Goal: Feedback & Contribution: Leave review/rating

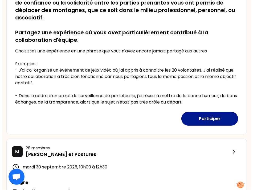
scroll to position [133, 0]
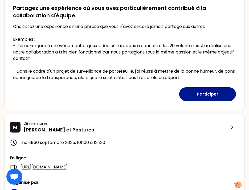
click at [211, 93] on button "Participer" at bounding box center [207, 94] width 57 height 14
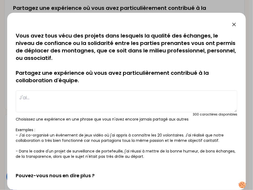
click at [65, 99] on textarea at bounding box center [127, 102] width 222 height 22
type textarea "j"
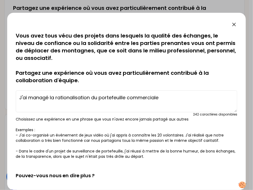
click at [38, 98] on textarea "J'ai managé la rationalisation du portefeuille commerciale" at bounding box center [127, 102] width 222 height 22
click at [165, 98] on textarea "J'ai managé la rationalisation du portefeuille commerciale" at bounding box center [127, 102] width 222 height 22
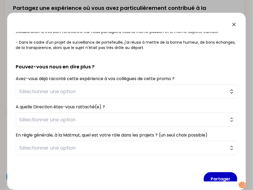
scroll to position [117, 0]
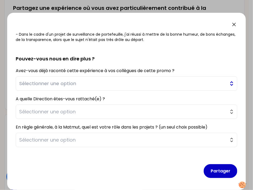
type textarea "J'ai managé la rationalisation du portefeuille commerciale (contrats retraités)"
click at [103, 83] on span "Sélectionner une option" at bounding box center [122, 83] width 207 height 7
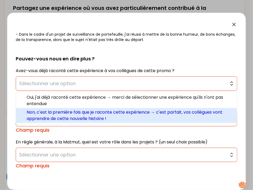
click at [91, 115] on span "Non, c'est la première fois que je raconte cette expérience → c'est parfait, vo…" at bounding box center [130, 115] width 206 height 13
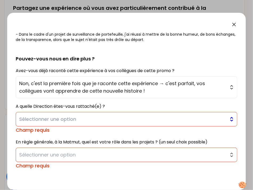
click at [86, 119] on span "Sélectionner une option" at bounding box center [122, 119] width 207 height 7
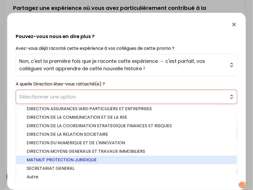
scroll to position [2, 0]
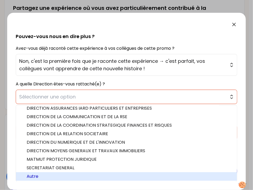
click at [70, 178] on span "Autre" at bounding box center [130, 176] width 206 height 6
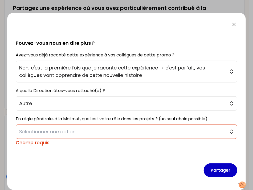
scroll to position [132, 0]
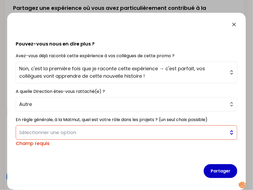
click at [80, 129] on span "Sélectionner une option" at bounding box center [122, 132] width 207 height 7
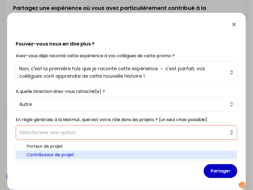
click at [74, 156] on span "Contributeur de projet" at bounding box center [130, 155] width 206 height 6
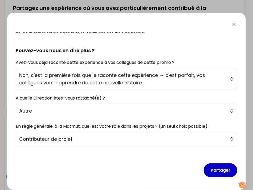
scroll to position [124, 0]
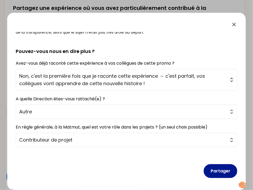
click at [221, 171] on button "Partager" at bounding box center [221, 171] width 34 height 14
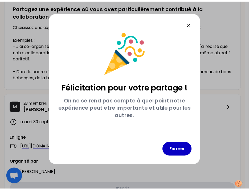
scroll to position [0, 0]
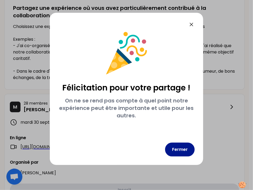
click at [179, 147] on button "Fermer" at bounding box center [180, 150] width 30 height 14
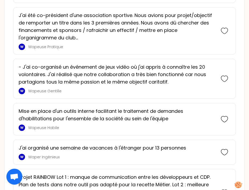
scroll to position [642, 0]
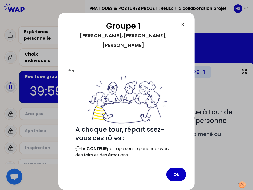
scroll to position [33, 0]
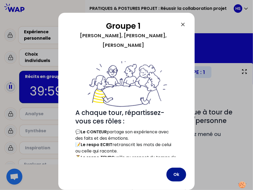
click at [175, 172] on button "Ok" at bounding box center [177, 175] width 20 height 14
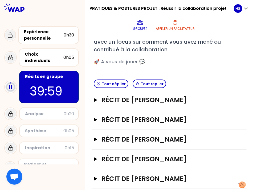
scroll to position [96, 0]
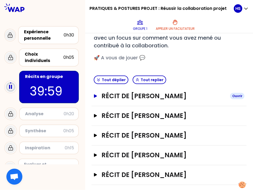
click at [233, 96] on div "Ouvrir" at bounding box center [237, 96] width 14 height 6
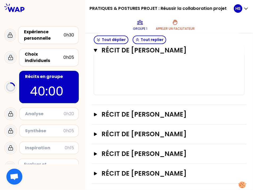
scroll to position [367, 0]
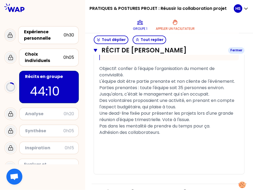
click at [97, 50] on icon "button" at bounding box center [95, 50] width 3 height 3
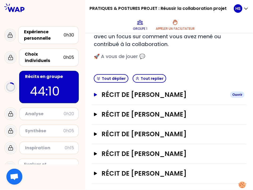
scroll to position [96, 0]
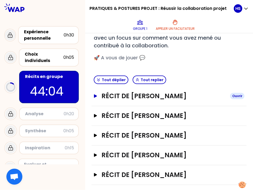
click at [232, 96] on div "Ouvrir" at bounding box center [237, 96] width 14 height 6
click at [232, 96] on div "Récit de [PERSON_NAME]" at bounding box center [169, 97] width 155 height 20
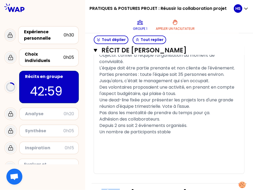
scroll to position [372, 0]
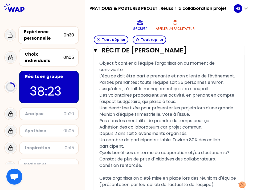
click at [52, 8] on div at bounding box center [42, 7] width 85 height 15
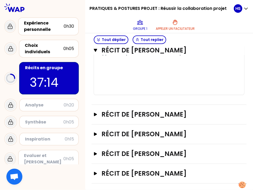
scroll to position [554, 0]
click at [98, 114] on icon "button" at bounding box center [96, 114] width 4 height 3
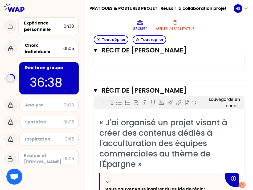
scroll to position [633, 0]
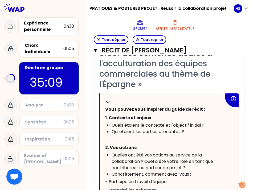
click at [75, 7] on div at bounding box center [42, 7] width 85 height 15
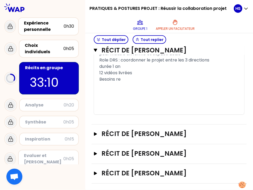
scroll to position [919, 0]
click at [97, 154] on icon "button" at bounding box center [95, 153] width 3 height 3
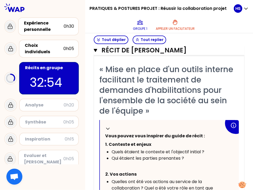
scroll to position [972, 0]
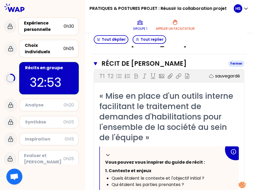
click at [97, 65] on icon "button" at bounding box center [95, 63] width 3 height 3
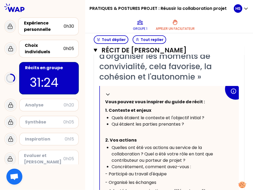
scroll to position [46, 0]
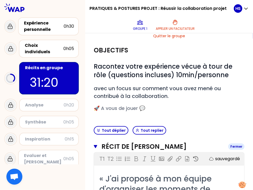
click at [97, 146] on icon "button" at bounding box center [95, 146] width 3 height 3
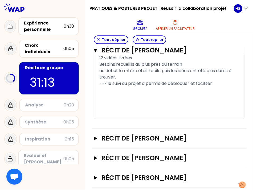
scroll to position [427, 0]
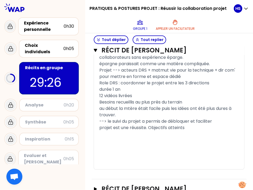
click at [80, 9] on div at bounding box center [42, 7] width 85 height 15
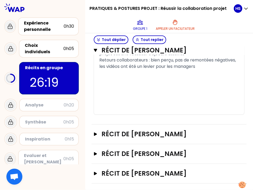
scroll to position [526, 0]
click at [97, 49] on icon "button" at bounding box center [95, 50] width 3 height 3
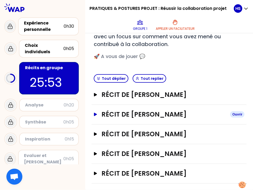
scroll to position [96, 0]
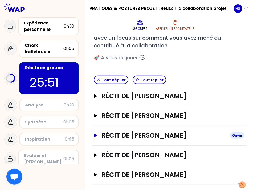
click at [97, 134] on icon "button" at bounding box center [95, 135] width 3 height 3
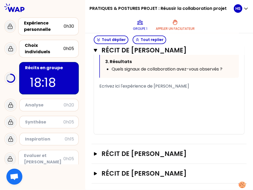
scroll to position [390, 0]
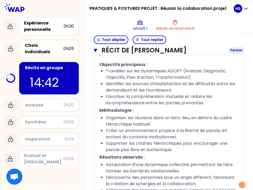
click at [97, 50] on icon "button" at bounding box center [95, 50] width 3 height 3
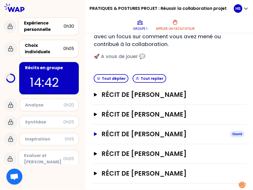
scroll to position [96, 0]
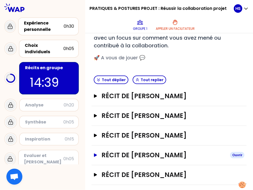
click at [97, 154] on icon "button" at bounding box center [95, 155] width 3 height 3
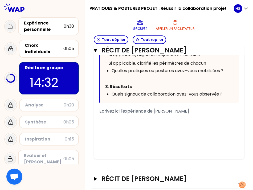
scroll to position [410, 0]
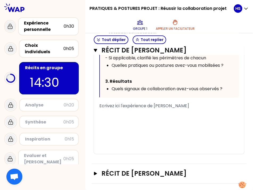
click at [136, 108] on span "Ecrivez ici l'expérience de [PERSON_NAME]" at bounding box center [144, 106] width 90 height 6
click at [122, 114] on div "﻿" at bounding box center [169, 112] width 140 height 6
click at [118, 114] on span "Adopts> assurer le suivi" at bounding box center [123, 112] width 49 height 6
click at [159, 111] on div "Adopts > assurer le suivi" at bounding box center [169, 112] width 140 height 6
click at [173, 113] on div "Adopts > assurer le suivi" at bounding box center [169, 112] width 140 height 6
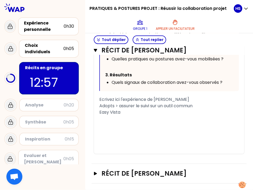
click at [210, 109] on div "Adopts > assurer le suivi sur un outil commun" at bounding box center [169, 106] width 140 height 6
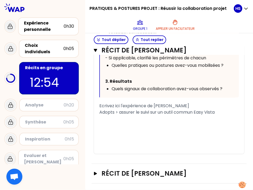
click at [224, 113] on div "Adopts > assurer le suivi sur un outil commun Easy Vista" at bounding box center [169, 112] width 140 height 6
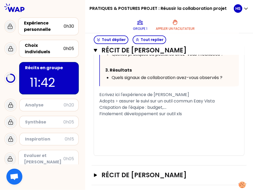
click at [167, 111] on span "Crispation de l'équipe : budget,...." at bounding box center [132, 107] width 67 height 6
click at [191, 117] on div "Finalement développement sur outil xls" at bounding box center [169, 114] width 140 height 6
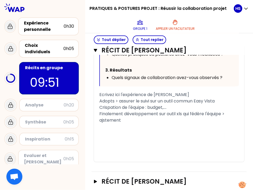
click at [107, 123] on span "Finalement développement sur outil xls qui fédère l'équipe > ajstement" at bounding box center [162, 117] width 126 height 13
click at [134, 124] on div "Finalement développement sur outil xls qui fédère l'équipe > ajustement" at bounding box center [169, 117] width 140 height 13
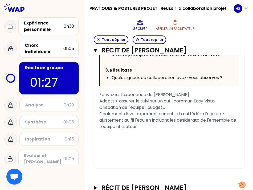
scroll to position [436, 0]
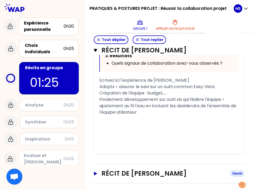
click at [97, 174] on icon "button" at bounding box center [95, 173] width 3 height 3
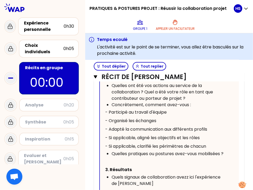
scroll to position [646, 0]
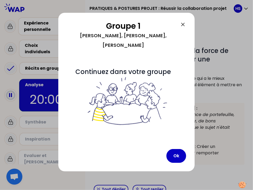
scroll to position [216, 0]
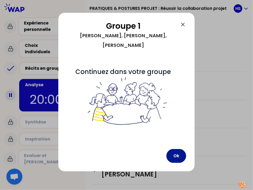
click at [179, 149] on button "Ok" at bounding box center [177, 156] width 20 height 14
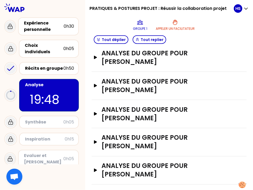
scroll to position [189, 0]
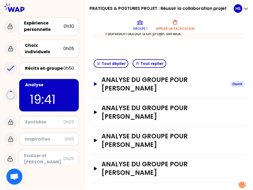
click at [98, 84] on icon "button" at bounding box center [96, 83] width 4 height 3
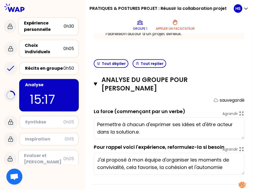
type textarea "Permettre à chacun d'exprimer ses idées et d'être acteur dans la solution."
click at [97, 82] on icon "button" at bounding box center [95, 84] width 3 height 4
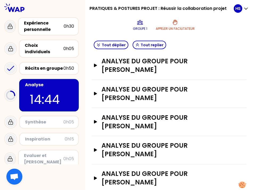
scroll to position [216, 0]
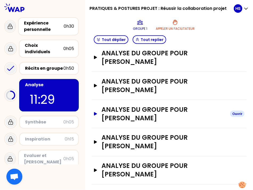
click at [97, 113] on icon "button" at bounding box center [95, 113] width 3 height 3
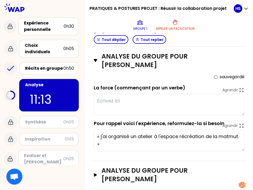
scroll to position [296, 0]
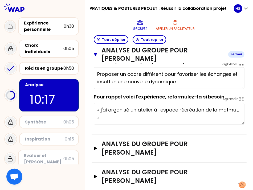
type textarea "Proposer un cadre différent pour favoriser les échanges et insuffler une nouvel…"
click at [97, 54] on icon "button" at bounding box center [95, 54] width 3 height 3
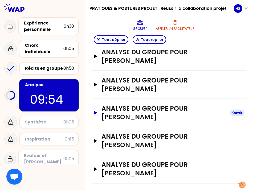
scroll to position [216, 0]
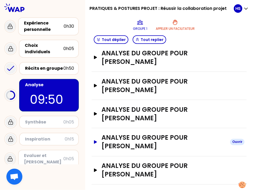
click at [97, 142] on icon "button" at bounding box center [95, 142] width 3 height 3
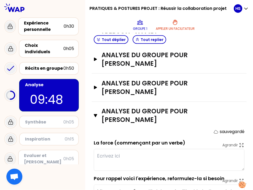
scroll to position [243, 0]
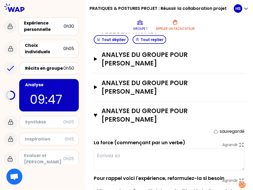
click at [115, 158] on textarea at bounding box center [169, 160] width 151 height 22
click at [116, 154] on textarea at bounding box center [169, 160] width 151 height 22
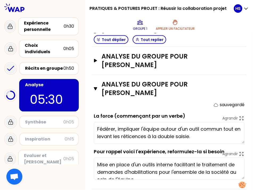
scroll to position [296, 0]
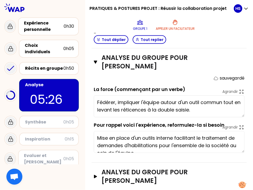
type textarea "Fédérer, impliquer l'équipe autour d'un outil commun tout en levant les réticen…"
click at [97, 62] on icon "button" at bounding box center [95, 62] width 3 height 3
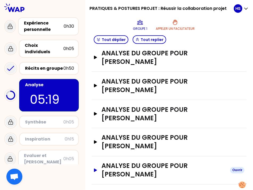
click at [98, 169] on icon "button" at bounding box center [96, 170] width 4 height 3
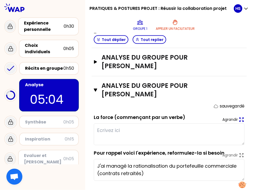
scroll to position [302, 0]
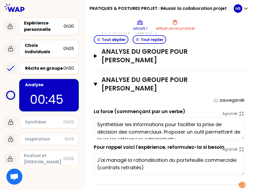
type textarea "Synthétiser les informations pour faciliter la prise de décision des commerciau…"
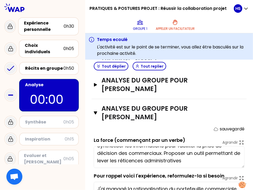
scroll to position [329, 0]
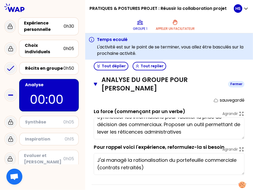
click at [97, 83] on icon "button" at bounding box center [95, 84] width 3 height 3
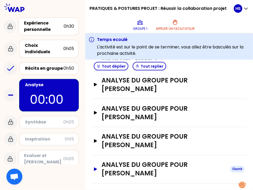
scroll to position [243, 0]
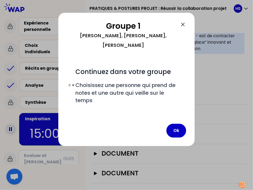
scroll to position [243, 0]
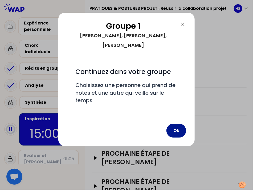
click at [176, 124] on button "Ok" at bounding box center [177, 131] width 20 height 14
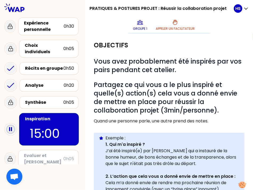
scroll to position [56, 0]
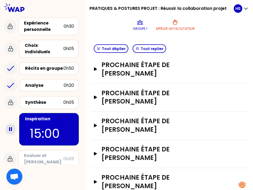
scroll to position [248, 0]
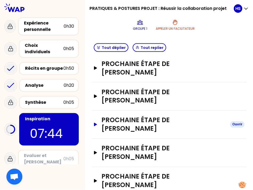
click at [97, 123] on icon "button" at bounding box center [95, 124] width 3 height 3
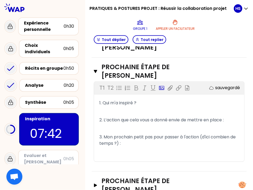
scroll to position [301, 0]
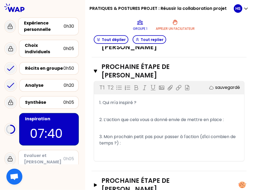
click at [135, 108] on p "﻿" at bounding box center [169, 111] width 140 height 9
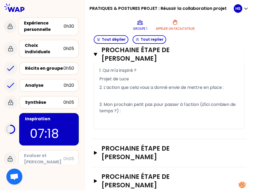
click at [145, 92] on p "﻿" at bounding box center [169, 96] width 140 height 9
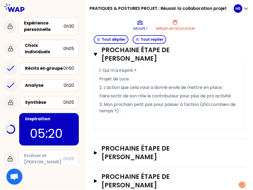
click at [155, 114] on p "3. Mon prochain petit pas pour passer à l'action (d'ici combien de temps ?) :" at bounding box center [169, 108] width 140 height 15
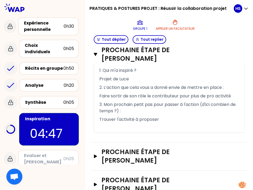
click at [181, 116] on p "3. Mon prochain petit pas pour passer à l'action (d'ici combien de temps ?) :" at bounding box center [169, 108] width 140 height 15
click at [180, 124] on p "Trouver l'activité à proposer" at bounding box center [169, 120] width 140 height 9
click at [119, 131] on p "﻿" at bounding box center [169, 128] width 140 height 9
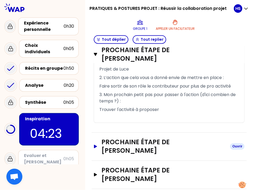
click at [97, 146] on icon "button" at bounding box center [95, 146] width 3 height 3
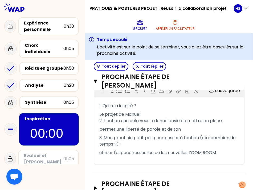
scroll to position [456, 0]
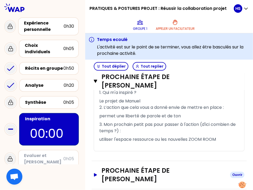
drag, startPoint x: 98, startPoint y: 170, endPoint x: 106, endPoint y: 167, distance: 8.5
click at [97, 173] on icon "button" at bounding box center [95, 174] width 3 height 3
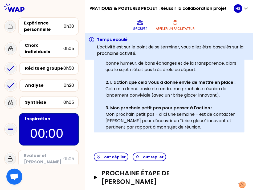
scroll to position [223, 0]
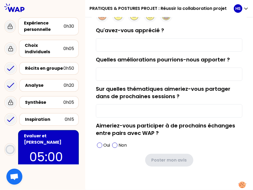
scroll to position [63, 0]
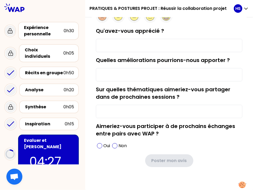
click at [48, 152] on p "04:27" at bounding box center [48, 161] width 38 height 19
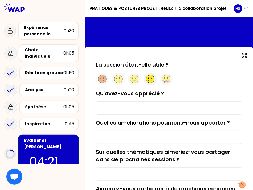
click at [155, 80] on circle at bounding box center [150, 79] width 8 height 8
click at [145, 110] on input "Qu'avez-vous apprécié ?" at bounding box center [169, 108] width 147 height 13
type input "Le partage"
click at [141, 134] on input "Quelles améliorations pourrions-nous apporter ?" at bounding box center [169, 137] width 147 height 13
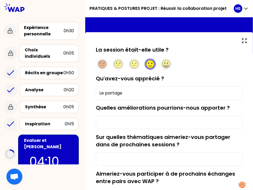
scroll to position [53, 0]
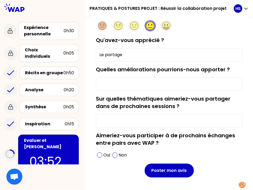
click at [140, 123] on input "Sur quelles thématiques aimeriez-vous partager dans de prochaines sessions ?" at bounding box center [169, 120] width 147 height 13
click at [102, 156] on span at bounding box center [99, 155] width 5 height 5
click at [142, 85] on input "Quelles améliorations pourrions-nous apporter ?" at bounding box center [169, 84] width 147 height 13
click at [140, 123] on input "Sur quelles thématiques aimeriez-vous partager dans de prochaines sessions ?" at bounding box center [169, 120] width 147 height 13
click at [128, 84] on input "Quelles améliorations pourrions-nous apporter ?" at bounding box center [169, 84] width 147 height 13
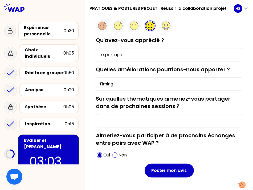
drag, startPoint x: 139, startPoint y: 84, endPoint x: 102, endPoint y: 84, distance: 36.5
click at [102, 84] on input "Timing" at bounding box center [169, 84] width 147 height 13
click at [134, 119] on input "Sur quelles thématiques aimeriez-vous partager dans de prochaines sessions ?" at bounding box center [169, 120] width 147 height 13
click at [125, 84] on input "Timing" at bounding box center [169, 84] width 147 height 13
drag, startPoint x: 126, startPoint y: 83, endPoint x: 101, endPoint y: 84, distance: 24.5
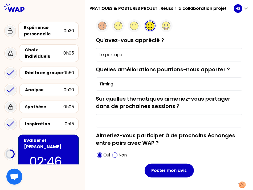
click at [101, 84] on input "Timing" at bounding box center [169, 84] width 147 height 13
type input "+"
type input "timing"
click at [118, 120] on input "Sur quelles thématiques aimeriez-vous partager dans de prochaines sessions ?" at bounding box center [169, 120] width 147 height 13
type input "p"
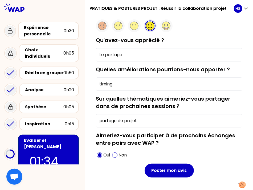
click at [120, 121] on input "partage de projet" at bounding box center [169, 120] width 147 height 13
click at [146, 122] on input "partages de projet" at bounding box center [169, 120] width 147 height 13
click at [160, 119] on input "partages de projet transmeverses" at bounding box center [169, 120] width 147 height 13
click at [163, 121] on input "partages de projet transmeverses" at bounding box center [169, 120] width 147 height 13
click at [123, 120] on input "partages de projet transverses" at bounding box center [169, 120] width 147 height 13
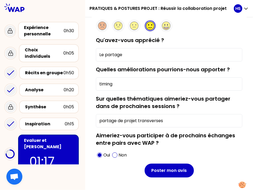
click at [166, 121] on input "partage de projet transverses" at bounding box center [169, 120] width 147 height 13
type input "partage de projet transverses (Matmut / Ociane)"
click at [112, 84] on input "timing" at bounding box center [169, 84] width 147 height 13
click at [120, 84] on input "timing" at bounding box center [169, 84] width 147 height 13
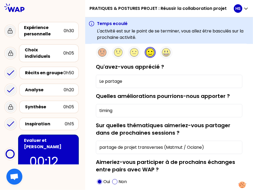
type input "timing"
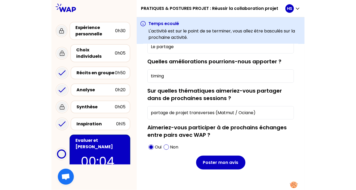
scroll to position [90, 0]
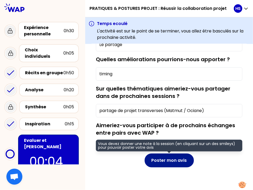
click at [153, 161] on button "Poster mon avis" at bounding box center [169, 161] width 49 height 14
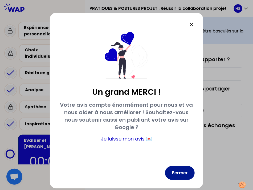
click at [181, 174] on button "Fermer" at bounding box center [180, 173] width 30 height 14
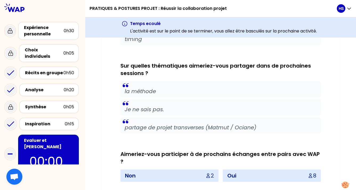
scroll to position [482, 0]
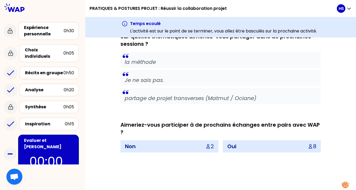
click at [234, 95] on p "partage de projet transverses (Matmut / Ociane)" at bounding box center [221, 98] width 192 height 7
click at [249, 98] on p "partage de projet transverses (Matmut / Ociane)" at bounding box center [221, 98] width 192 height 7
click at [45, 152] on p "00:00" at bounding box center [48, 161] width 38 height 19
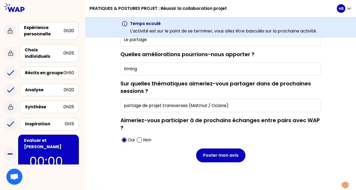
scroll to position [92, 0]
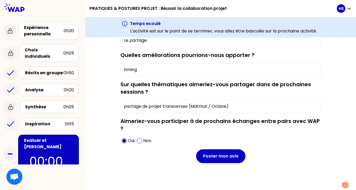
drag, startPoint x: 232, startPoint y: 104, endPoint x: 119, endPoint y: 106, distance: 113.5
click at [119, 106] on div "La session était-elle utile ? Qu'avez-vous apprécié ? Le partage Quelles amélio…" at bounding box center [220, 86] width 217 height 187
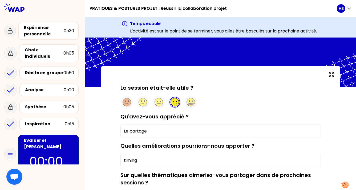
scroll to position [0, 0]
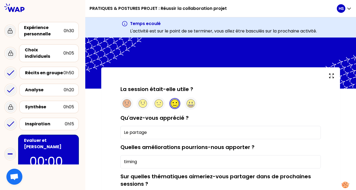
click at [171, 100] on div at bounding box center [174, 103] width 13 height 13
click at [173, 102] on circle at bounding box center [175, 104] width 8 height 8
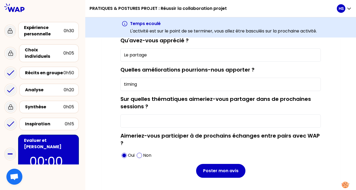
scroll to position [92, 0]
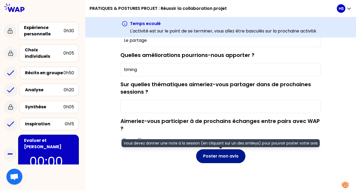
click at [223, 157] on button "Poster mon avis" at bounding box center [220, 157] width 49 height 14
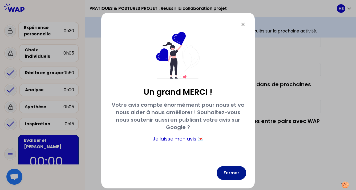
drag, startPoint x: 238, startPoint y: 181, endPoint x: 236, endPoint y: 176, distance: 5.0
click at [238, 180] on div "Un grand MERCI ! Votre avis compte énormément pour nous et va nous aider à nous…" at bounding box center [178, 101] width 154 height 176
click at [234, 173] on button "Fermer" at bounding box center [232, 173] width 30 height 14
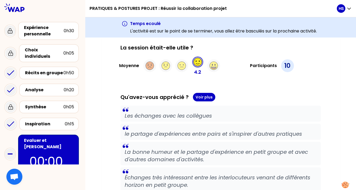
scroll to position [0, 0]
